Goal: Information Seeking & Learning: Learn about a topic

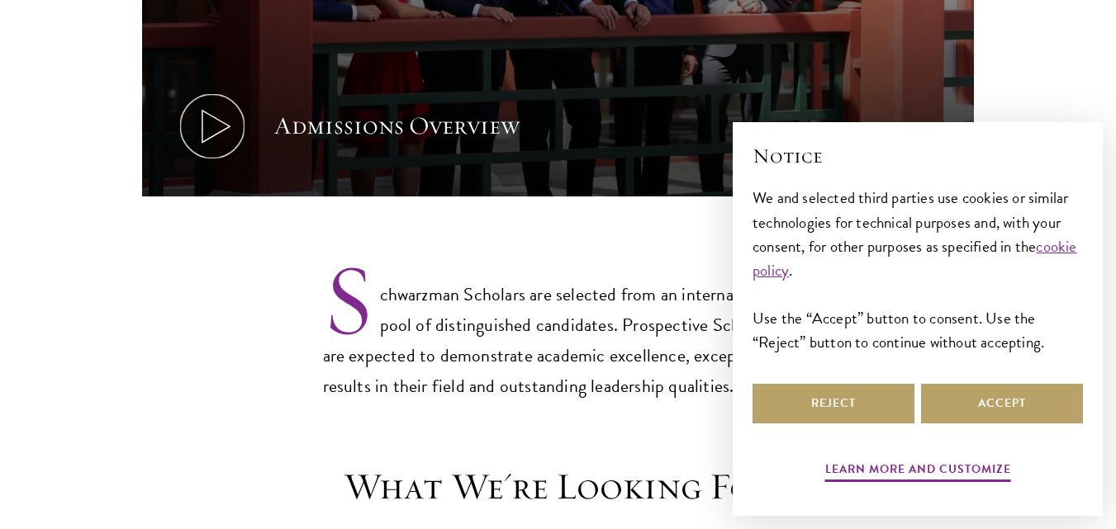
scroll to position [1156, 0]
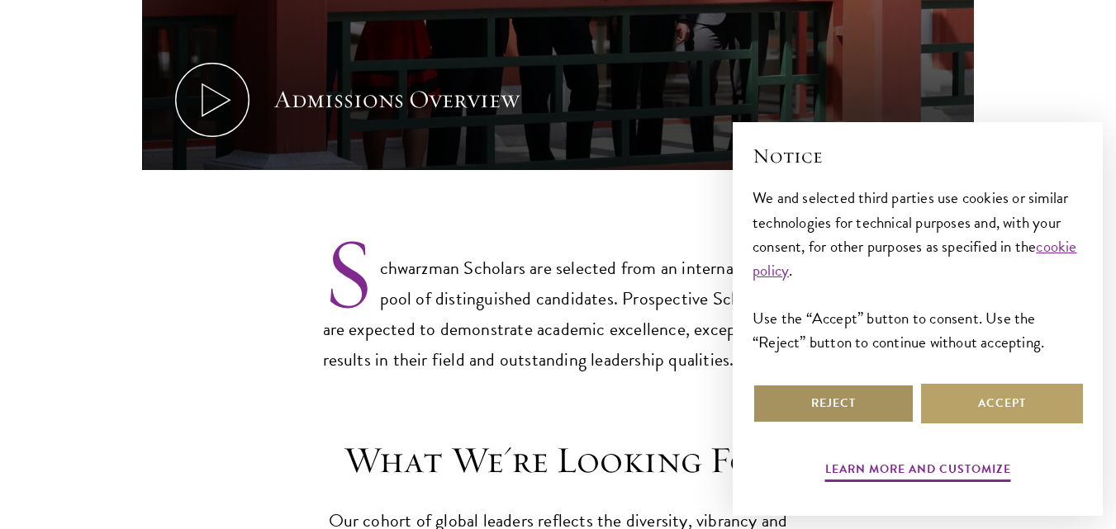
click at [880, 414] on button "Reject" at bounding box center [833, 404] width 162 height 40
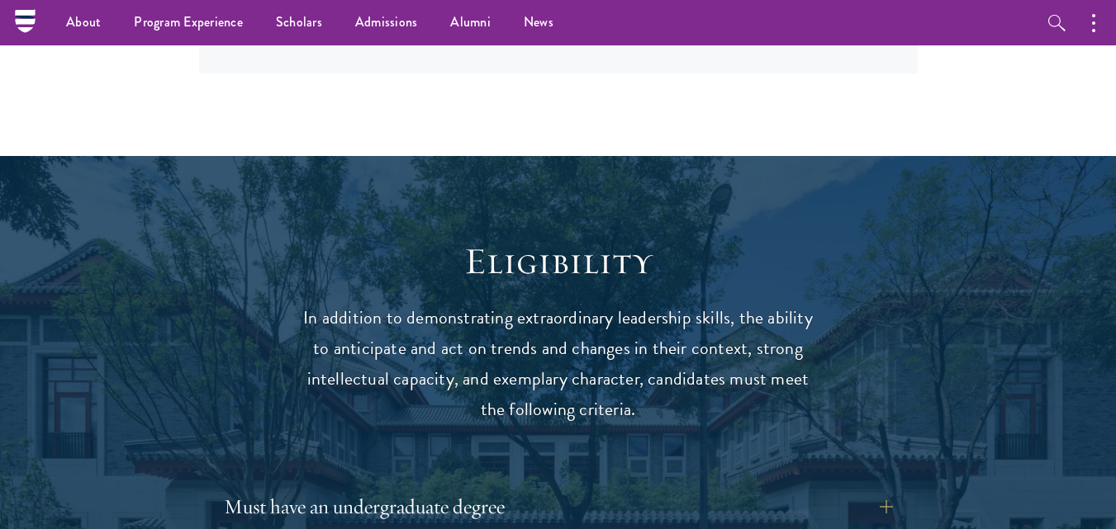
scroll to position [1899, 0]
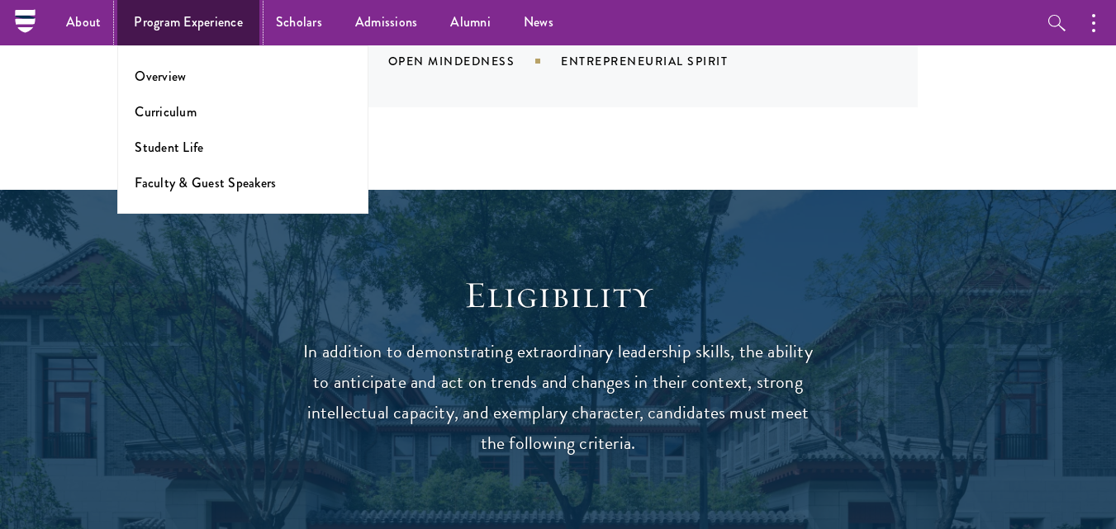
click at [159, 21] on link "Program Experience" at bounding box center [188, 22] width 142 height 45
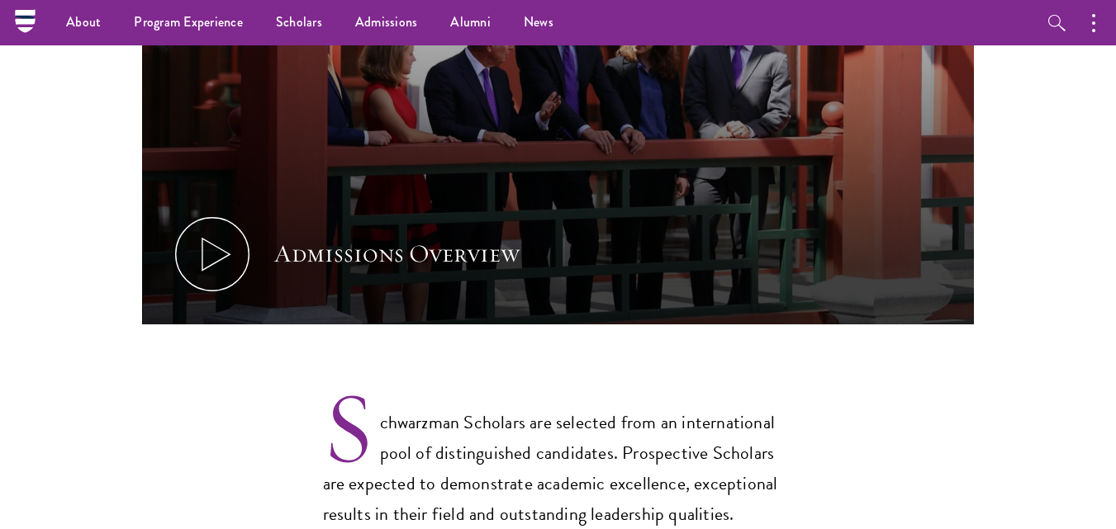
scroll to position [984, 0]
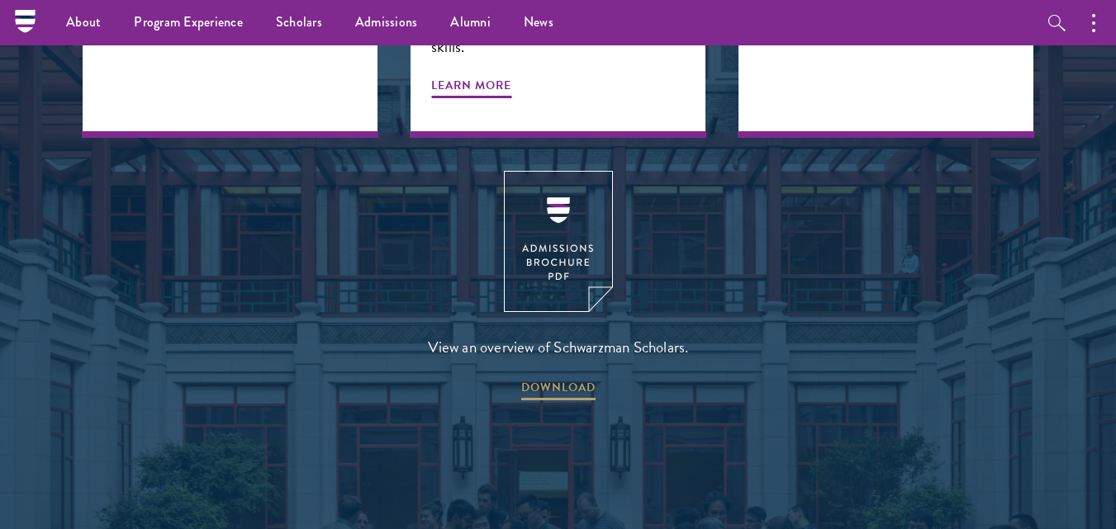
scroll to position [2192, 0]
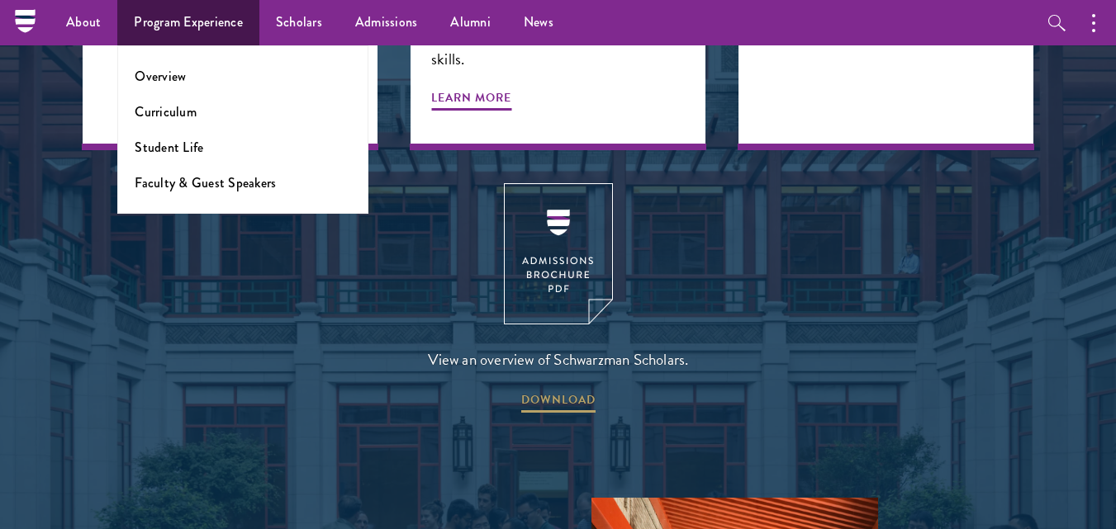
click at [192, 73] on li "Overview" at bounding box center [243, 76] width 216 height 19
click at [168, 73] on link "Overview" at bounding box center [160, 76] width 51 height 19
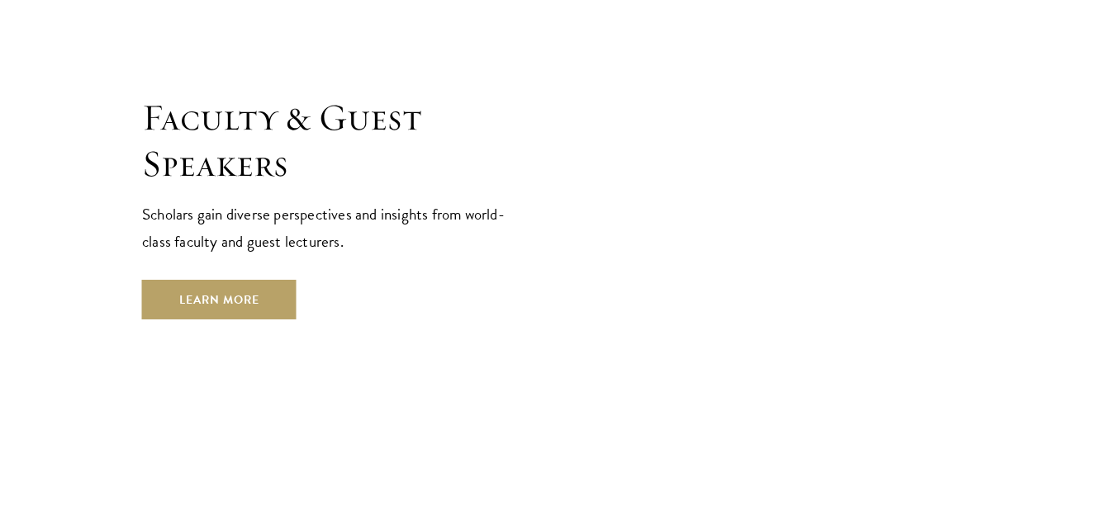
scroll to position [5945, 0]
